Goal: Task Accomplishment & Management: Manage account settings

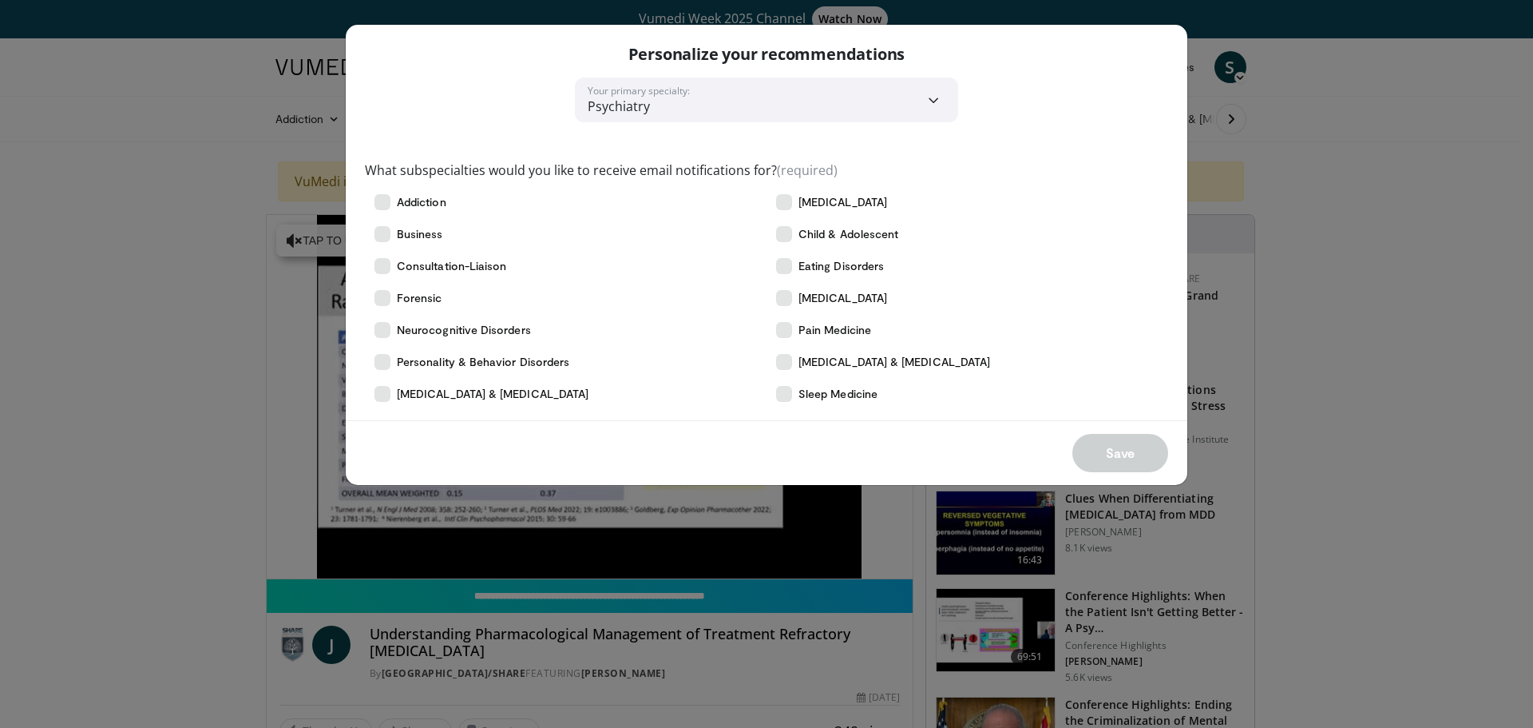
click at [1306, 172] on div "**********" at bounding box center [766, 364] width 1533 height 728
drag, startPoint x: 188, startPoint y: 360, endPoint x: 893, endPoint y: 403, distance: 706.5
click at [194, 359] on div "**********" at bounding box center [766, 364] width 1533 height 728
click at [567, 367] on label "Personality & Behavior Disorders" at bounding box center [566, 362] width 402 height 32
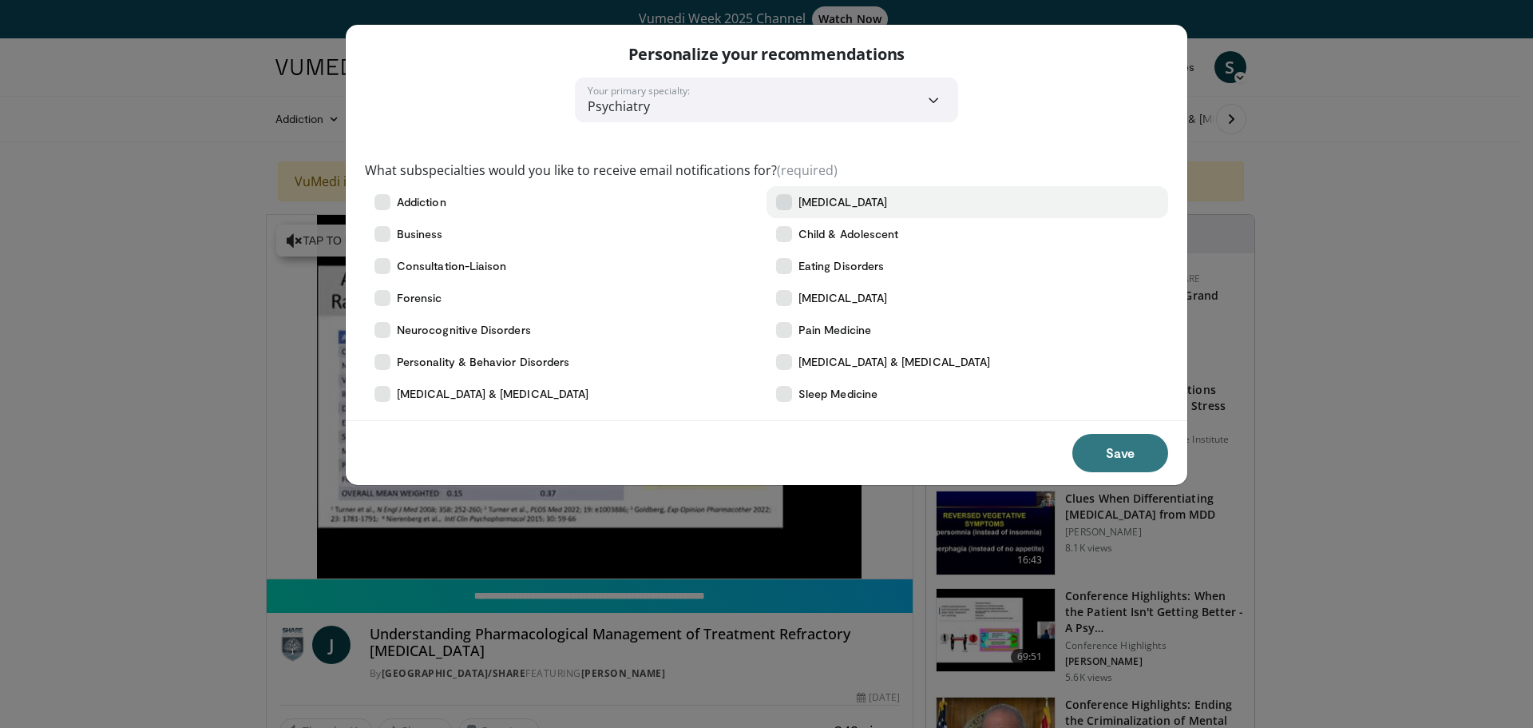
click at [842, 207] on span "[MEDICAL_DATA]" at bounding box center [843, 202] width 89 height 16
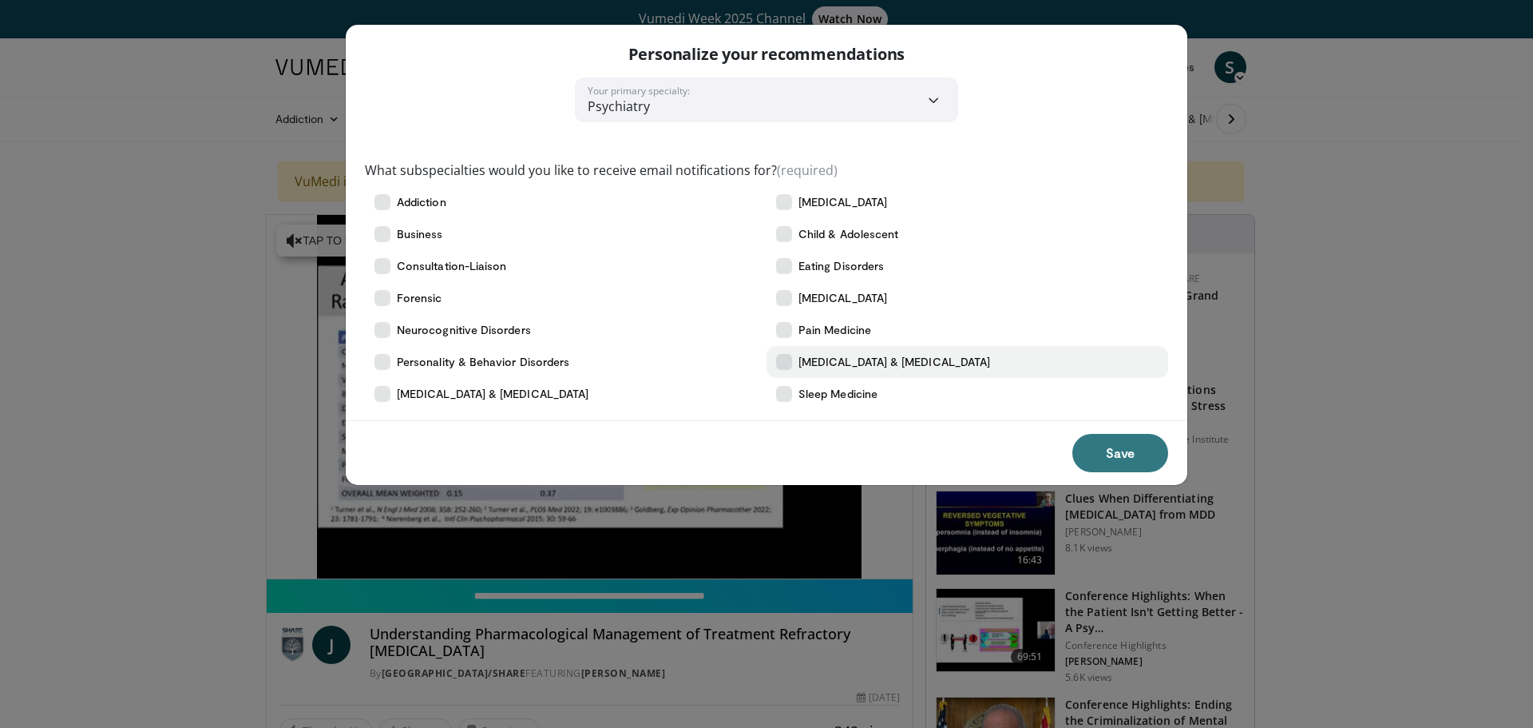
click at [782, 362] on icon at bounding box center [784, 362] width 16 height 16
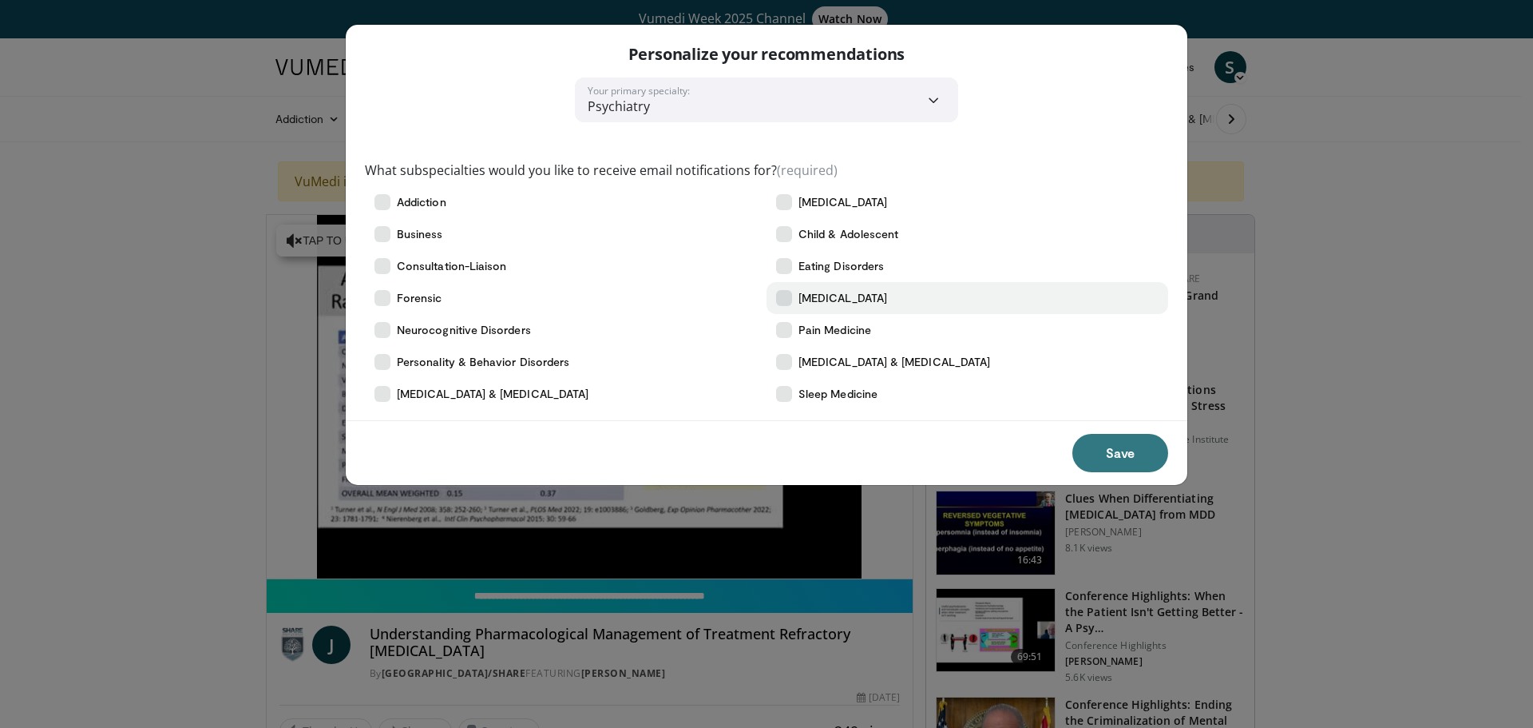
click at [787, 295] on icon at bounding box center [784, 298] width 16 height 16
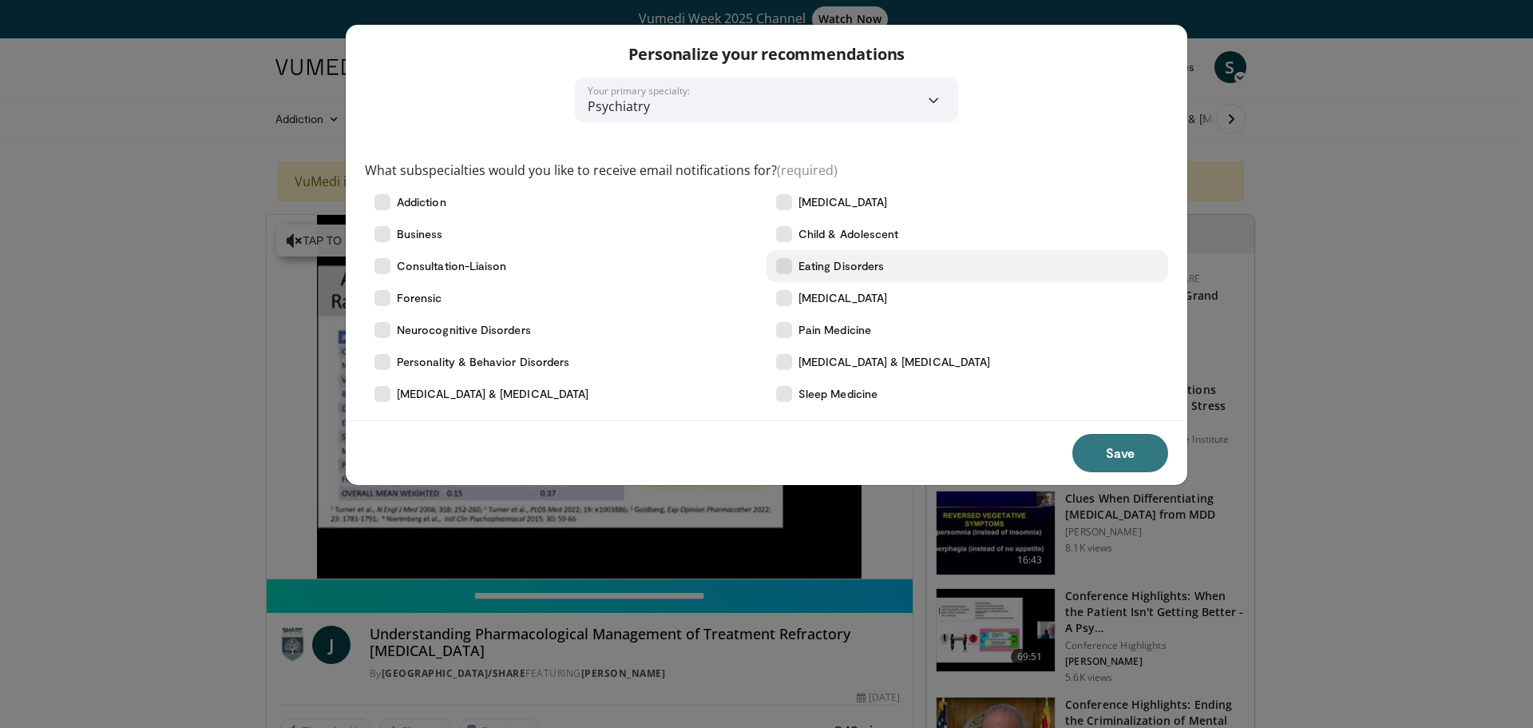
click at [783, 260] on icon at bounding box center [784, 266] width 16 height 16
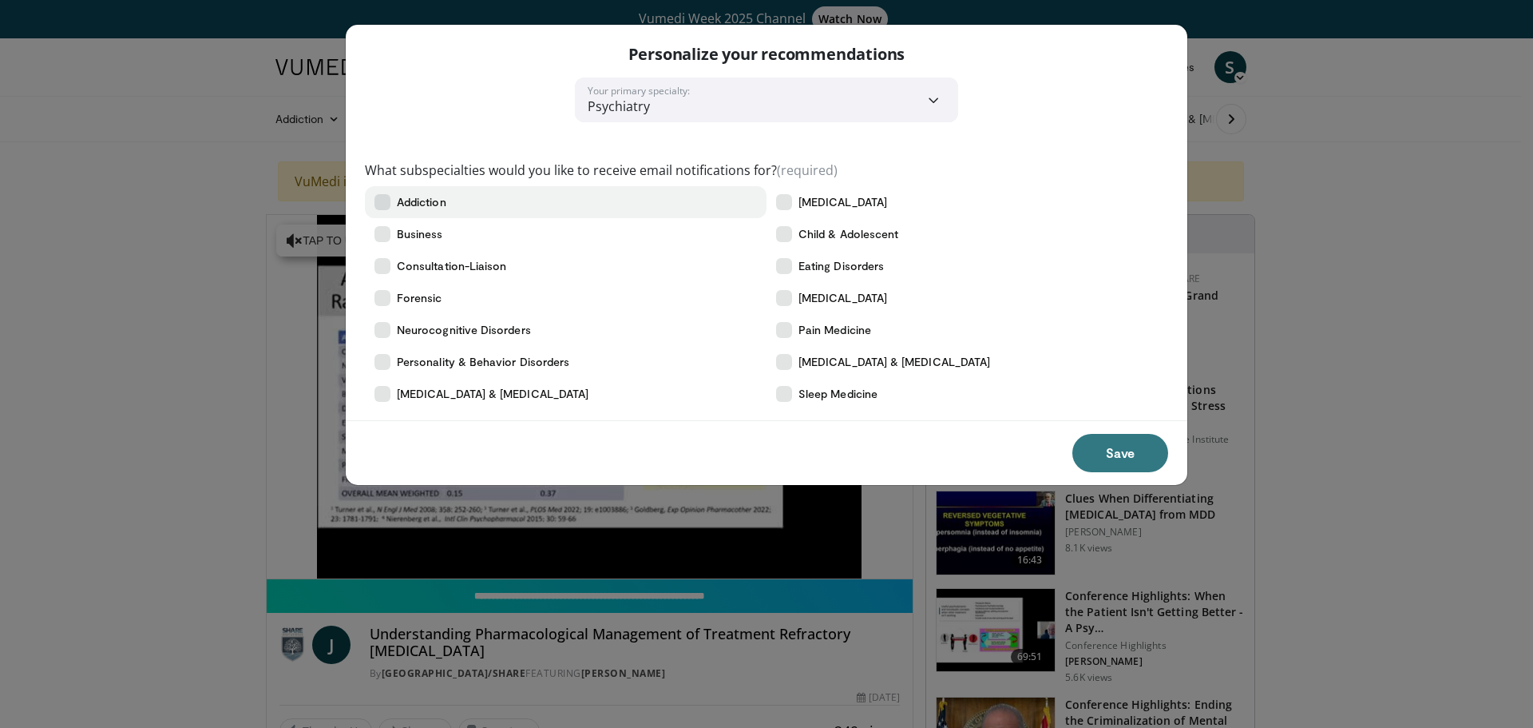
click at [377, 201] on icon at bounding box center [383, 202] width 16 height 16
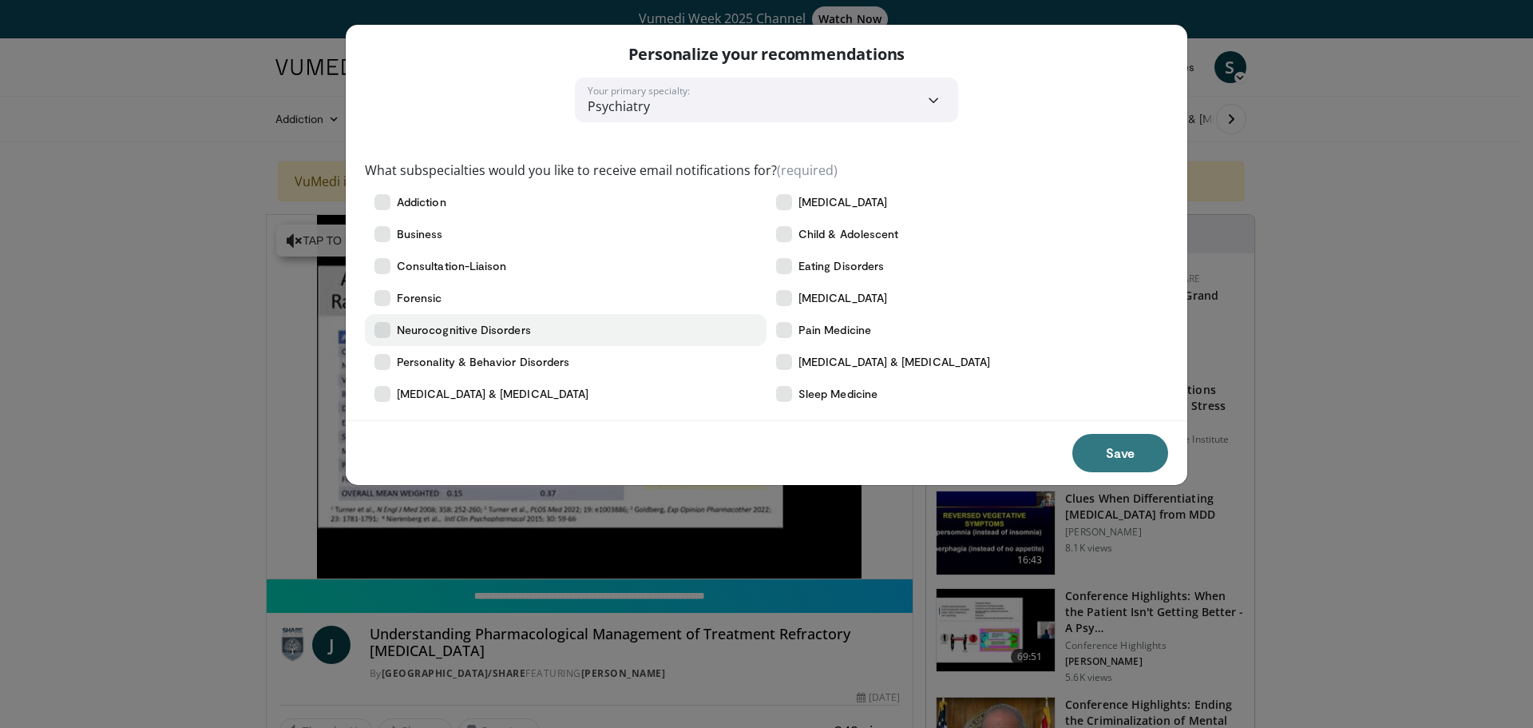
click at [390, 331] on icon at bounding box center [383, 330] width 16 height 16
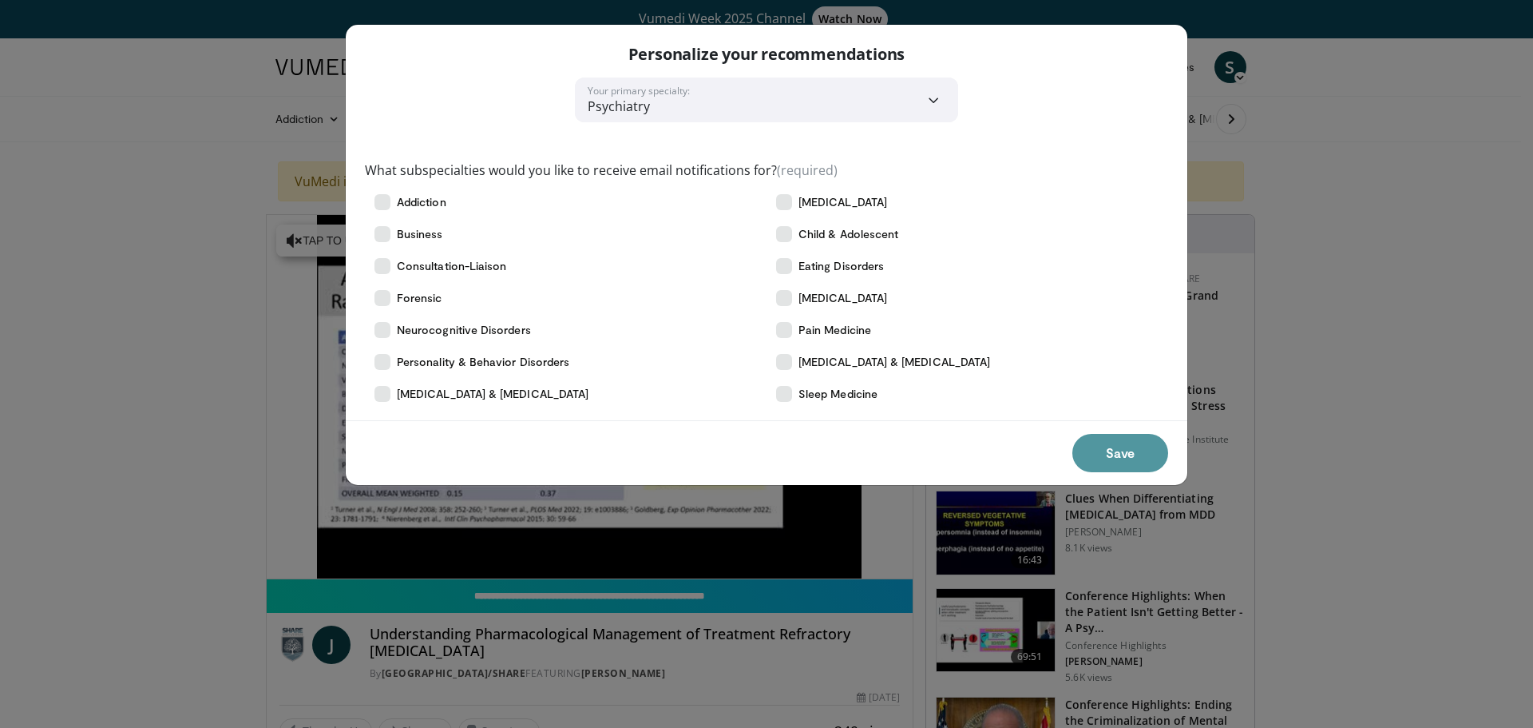
click at [1141, 458] on button "Save" at bounding box center [1121, 453] width 96 height 38
